Goal: Task Accomplishment & Management: Use online tool/utility

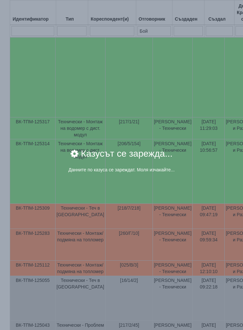
scroll to position [206, 0]
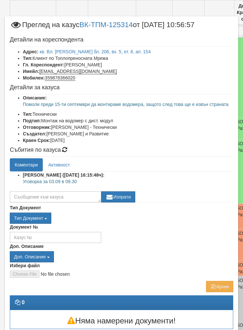
click at [59, 49] on link "кв. Вл. [PERSON_NAME] бл. 206, вх. 5, ет. 8, ап. 154" at bounding box center [95, 51] width 111 height 5
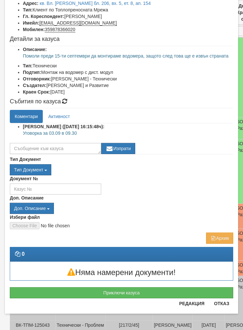
scroll to position [48, 0]
click at [58, 289] on button "Приключи казуса" at bounding box center [122, 292] width 224 height 11
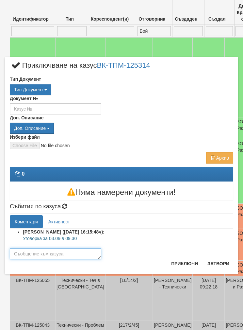
click at [41, 248] on textarea at bounding box center [55, 253] width 91 height 11
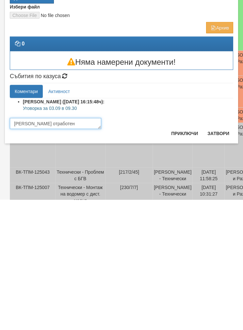
type textarea "Казуса отработен"
click at [180, 258] on button "Приключи" at bounding box center [184, 263] width 35 height 10
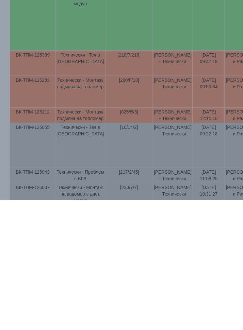
scroll to position [333, 0]
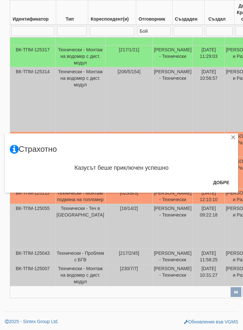
click at [213, 184] on button "Добре" at bounding box center [221, 182] width 24 height 10
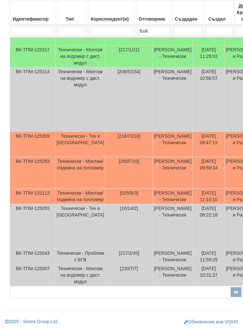
click at [72, 132] on td "Технически - Теч в АС" at bounding box center [81, 144] width 50 height 25
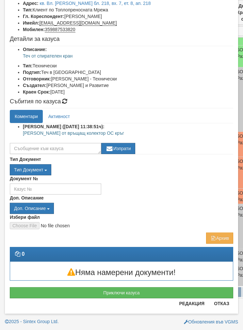
scroll to position [48, 0]
click at [73, 294] on button "Приключи казуса" at bounding box center [122, 292] width 224 height 11
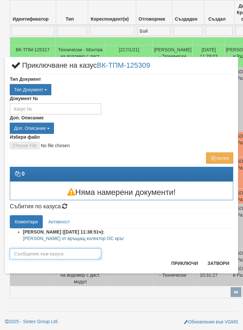
click at [32, 252] on textarea at bounding box center [55, 253] width 91 height 11
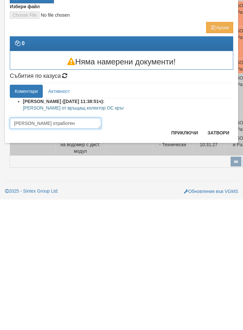
type textarea "Казуса отработен"
click at [184, 258] on button "Приключи" at bounding box center [184, 263] width 35 height 10
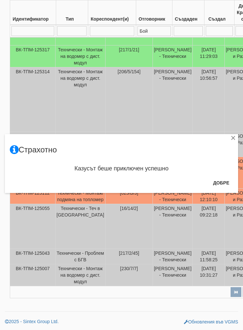
click at [219, 181] on button "Добре" at bounding box center [221, 182] width 24 height 10
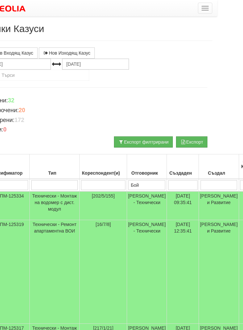
scroll to position [0, 26]
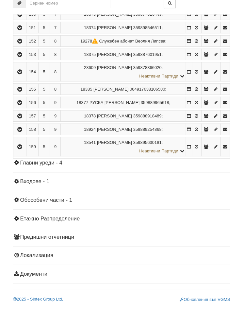
scroll to position [531, 0]
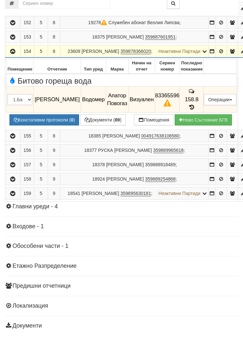
click at [0, 0] on button "Подмяна" at bounding box center [0, 0] width 0 height 0
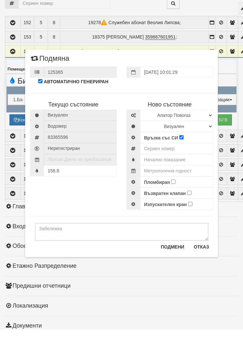
click at [58, 197] on div "Текущо състояние [GEOGRAPHIC_DATA] Водомер 83365596" at bounding box center [121, 172] width 193 height 123
click at [65, 190] on div "158.8" at bounding box center [73, 195] width 87 height 11
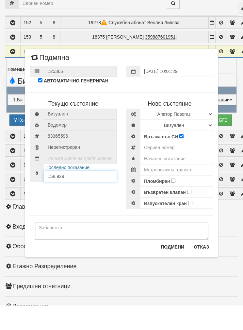
type input "158.929"
click at [158, 133] on select "Избери Марка и модел Апатор Повогаз Друг Кундис Радио Сименс Визуален Сименс Ра…" at bounding box center [176, 138] width 73 height 11
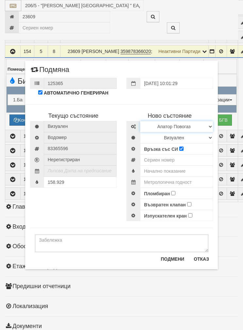
select select "ed08aeea-bb71-eb11-810c-b7de96689bdf"
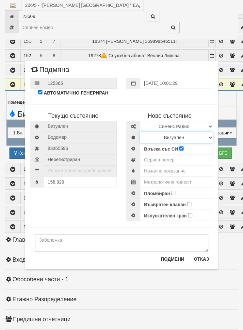
click at [146, 137] on select "Визуален Дистанционен Изолирана линия БГВ Няма Oтклонение БГВ Няма Щранг БГВ" at bounding box center [176, 137] width 73 height 11
select select "2"
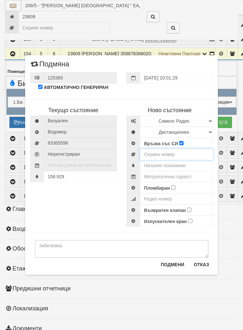
click at [154, 157] on input "number" at bounding box center [176, 154] width 73 height 11
type input "52951811"
click at [152, 165] on input "text" at bounding box center [176, 165] width 73 height 11
type input "0.0"
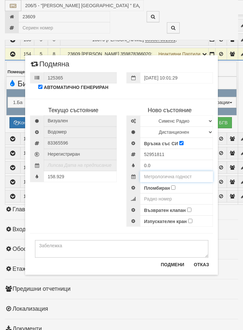
click at [154, 174] on input "text" at bounding box center [176, 176] width 73 height 11
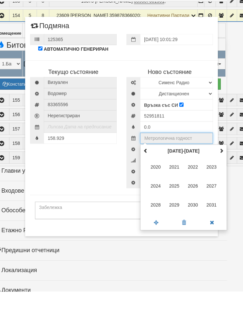
scroll to position [553, 11]
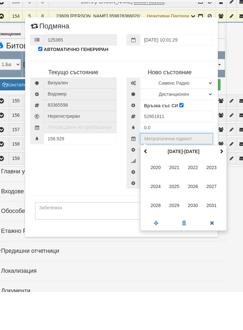
click at [217, 184] on th "[DATE]-[DATE]" at bounding box center [184, 189] width 68 height 10
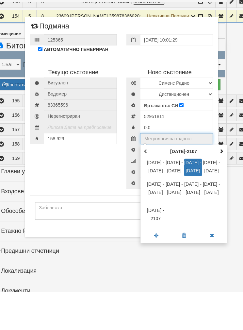
click at [193, 196] on span "[DATE] - [DATE]" at bounding box center [193, 205] width 18 height 18
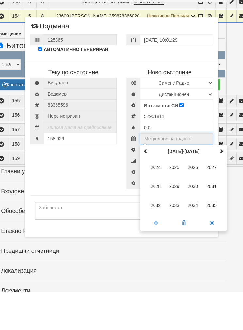
click at [209, 234] on span "2035" at bounding box center [212, 243] width 18 height 18
type input "2035"
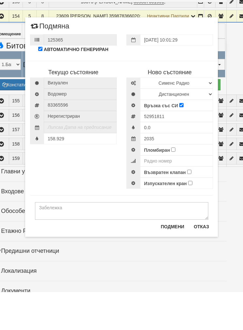
scroll to position [591, 11]
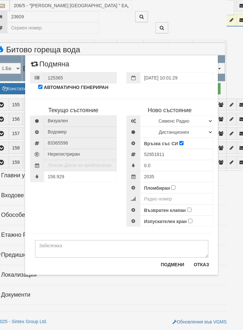
click at [169, 186] on label "Пломбиран" at bounding box center [157, 188] width 26 height 7
click at [171, 186] on input "Пломбиран" at bounding box center [173, 187] width 4 height 4
checkbox input "true"
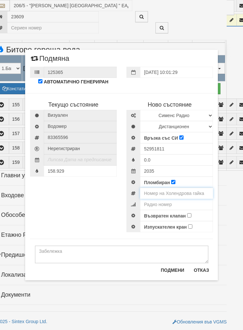
click at [150, 193] on input "number" at bounding box center [176, 193] width 73 height 11
type input "0002080"
click at [149, 204] on input "number" at bounding box center [176, 204] width 73 height 11
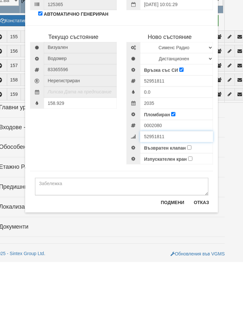
scroll to position [591, 13]
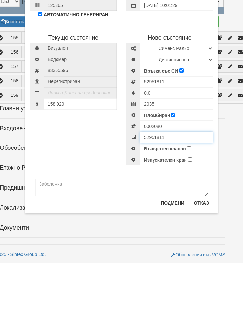
type input "52951811"
click at [184, 212] on label "Възвратен клапан" at bounding box center [165, 215] width 42 height 7
click at [187, 213] on input "Възвратен клапан" at bounding box center [189, 215] width 4 height 4
checkbox input "true"
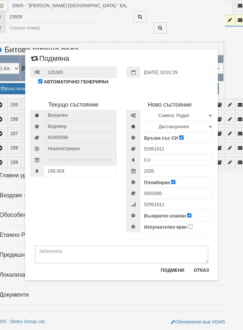
scroll to position [627, 13]
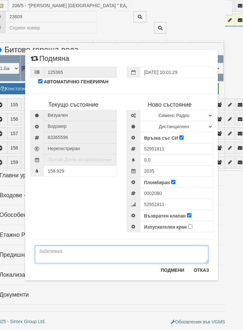
click at [52, 253] on textarea at bounding box center [122, 254] width 174 height 18
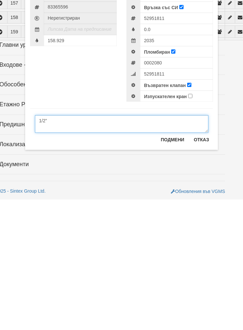
type textarea "1/2”"
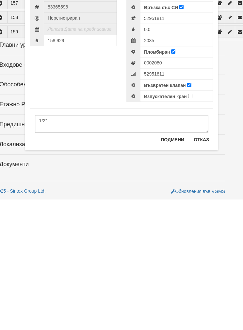
click at [175, 265] on div "Подмени Отказ" at bounding box center [185, 272] width 56 height 15
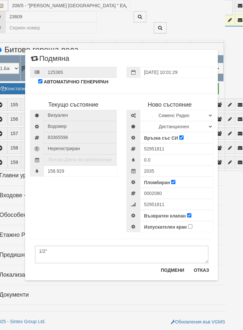
click at [174, 269] on button "Подмени" at bounding box center [172, 270] width 31 height 10
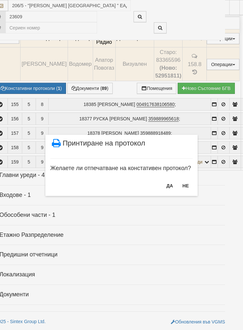
click at [183, 184] on button "НЕ" at bounding box center [186, 185] width 14 height 10
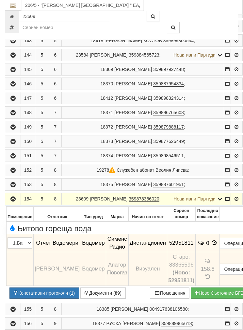
scroll to position [408, 0]
